Goal: Find specific page/section: Find specific page/section

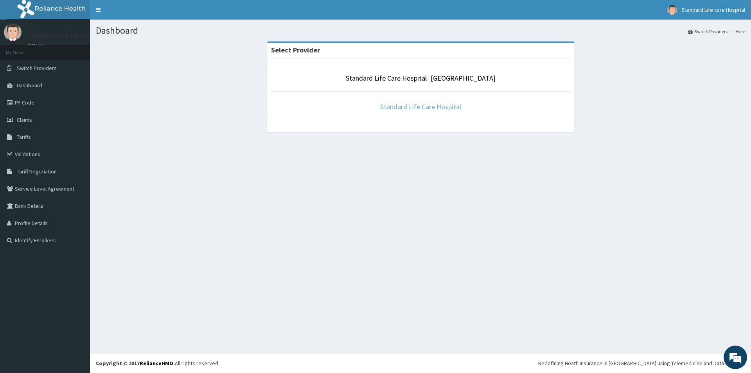
click at [402, 108] on link "Standard Life Care Hospital" at bounding box center [420, 106] width 81 height 9
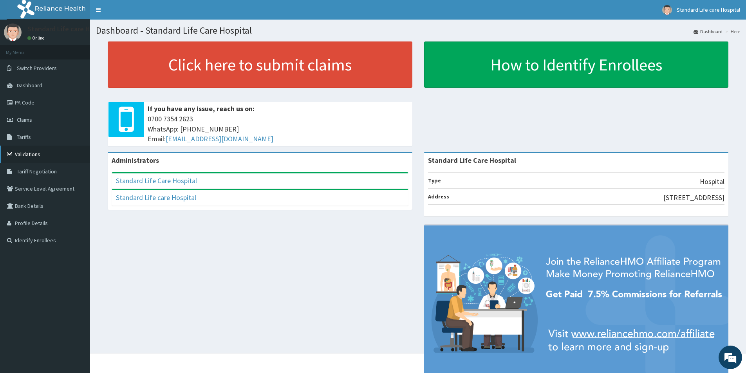
click at [46, 151] on link "Validations" at bounding box center [45, 154] width 90 height 17
